Goal: Task Accomplishment & Management: Use online tool/utility

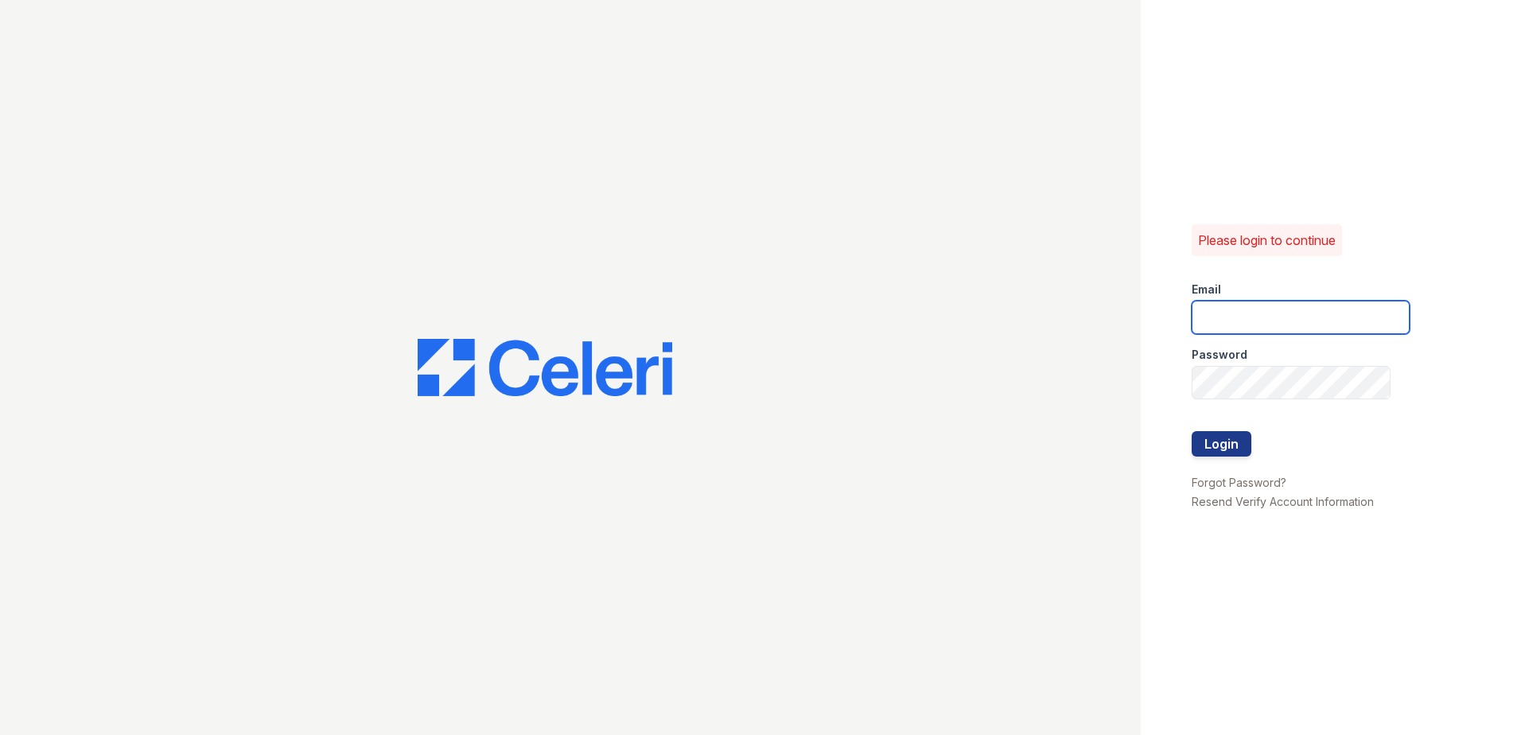
click at [732, 321] on input "email" at bounding box center [1301, 317] width 218 height 33
drag, startPoint x: 1200, startPoint y: 320, endPoint x: 1410, endPoint y: 294, distance: 212.4
click at [732, 293] on div "Please login to continue Email [EMAIL_ADDRESS][DOMAIN_NAME] Password Login Forg…" at bounding box center [1331, 367] width 380 height 735
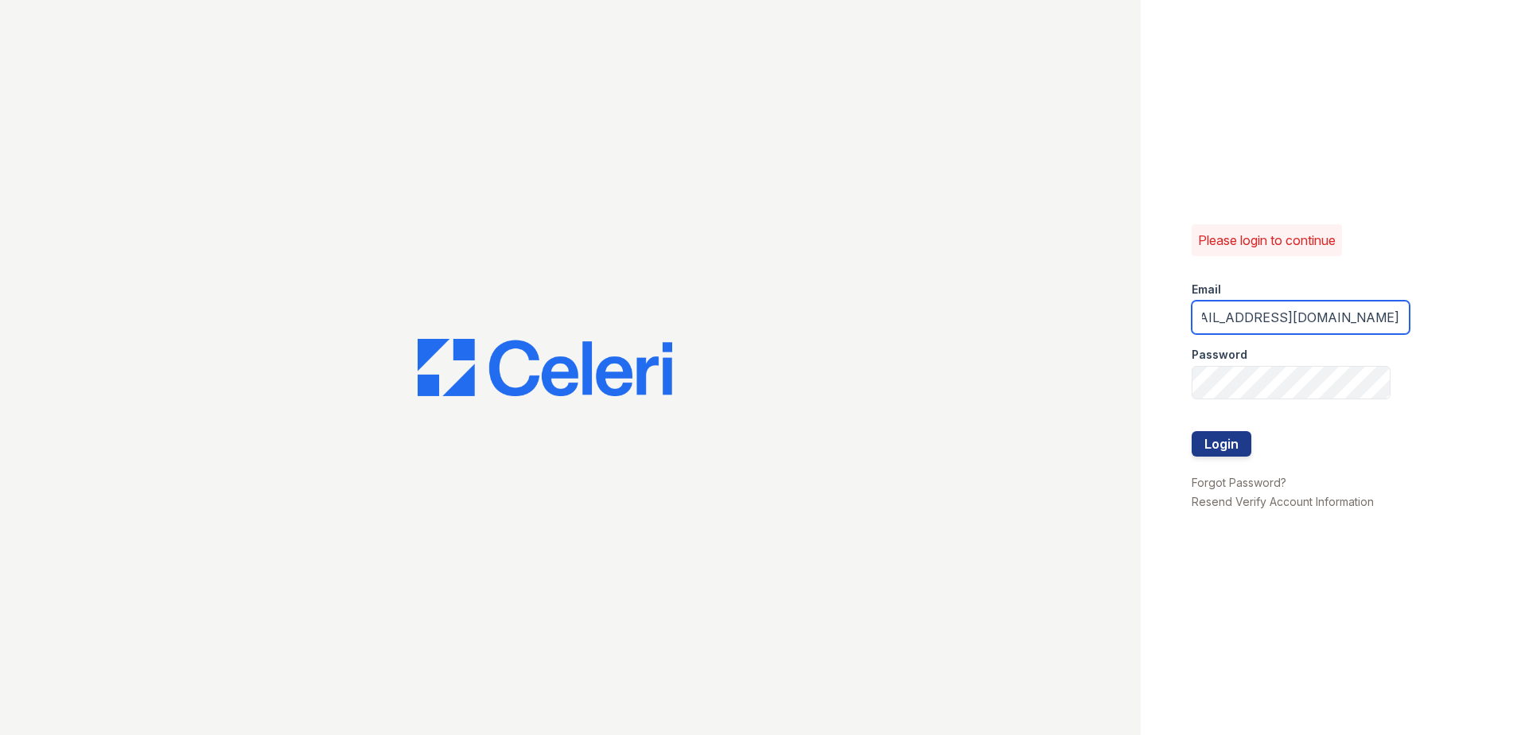
type input "[EMAIL_ADDRESS][DOMAIN_NAME]"
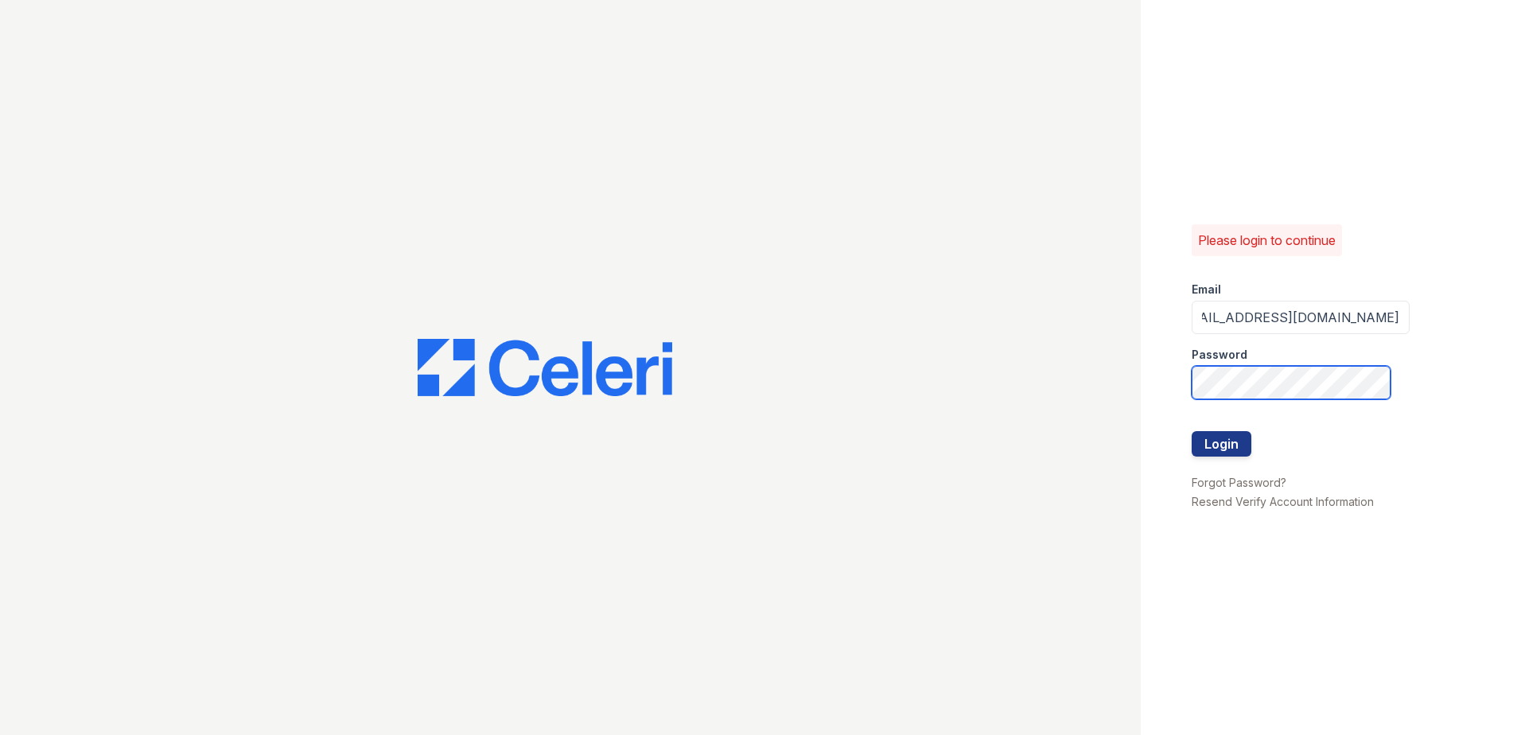
scroll to position [0, 0]
click at [732, 445] on button "Login" at bounding box center [1222, 443] width 60 height 25
